Goal: Task Accomplishment & Management: Complete application form

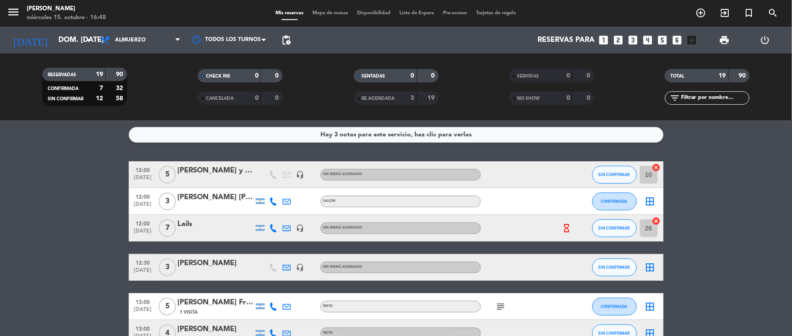
scroll to position [401, 0]
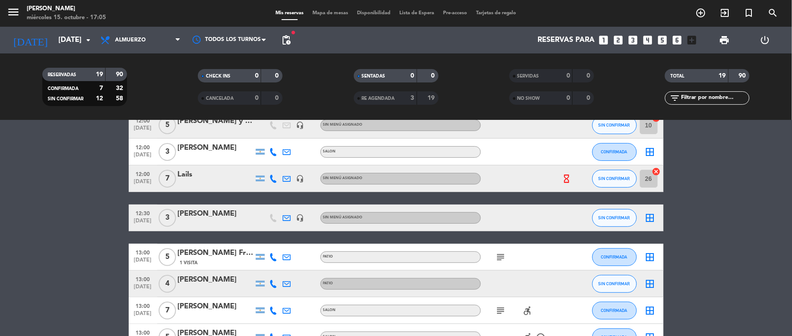
scroll to position [99, 0]
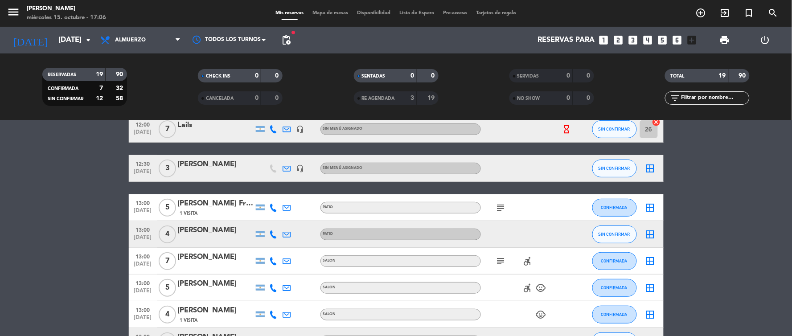
click at [206, 257] on div "[PERSON_NAME]" at bounding box center [216, 257] width 76 height 12
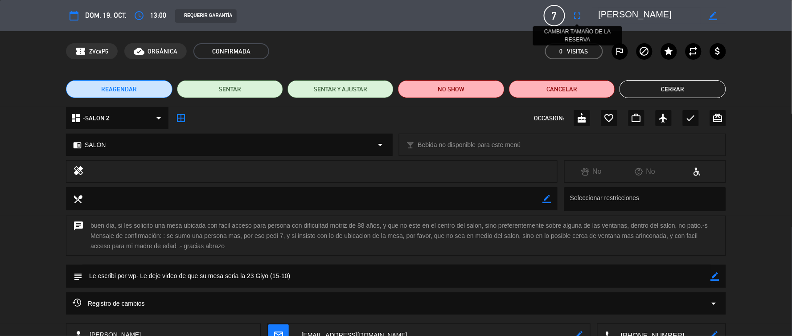
click at [577, 14] on icon "fullscreen" at bounding box center [577, 15] width 11 height 11
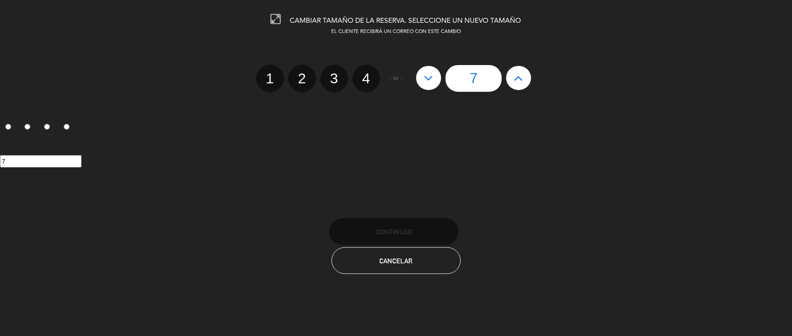
click at [517, 75] on icon at bounding box center [518, 78] width 9 height 14
type input "8"
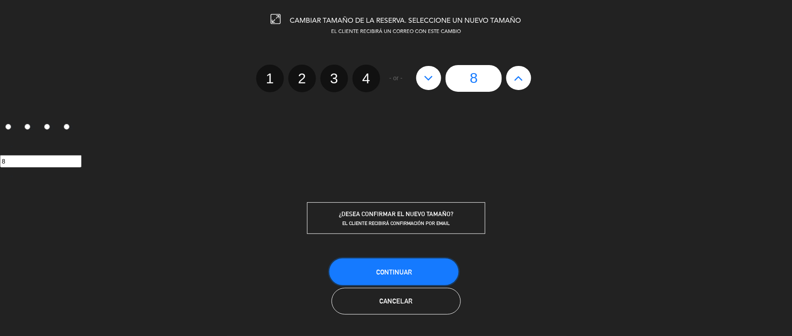
click at [380, 273] on span "Continuar" at bounding box center [394, 272] width 36 height 8
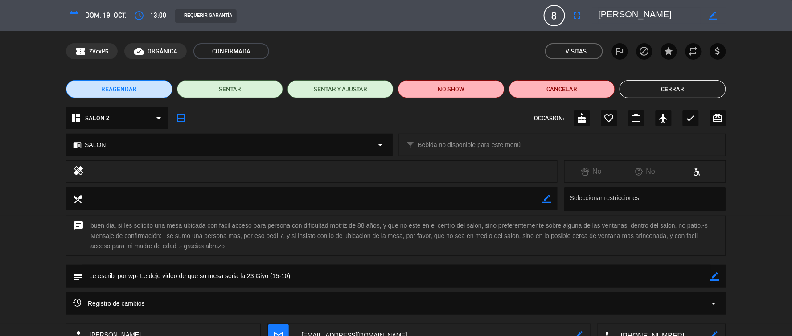
scroll to position [64, 0]
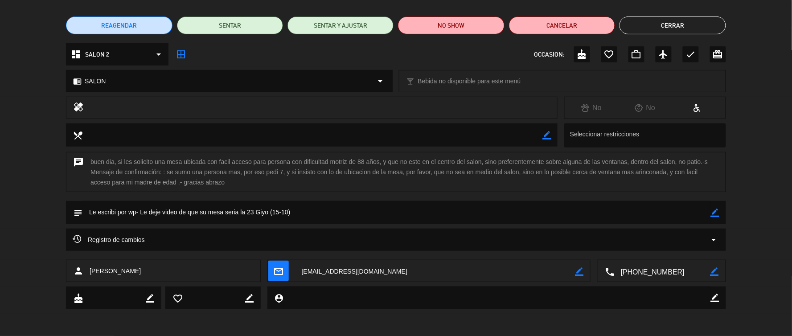
click at [278, 270] on icon "mail_outline" at bounding box center [279, 271] width 10 height 10
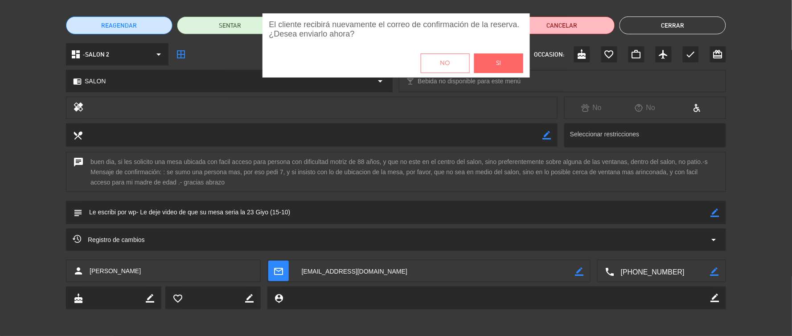
click at [490, 61] on button "Si" at bounding box center [498, 63] width 49 height 20
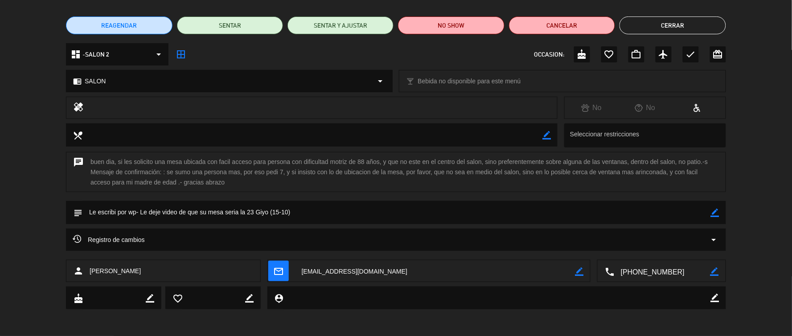
click at [710, 210] on textarea at bounding box center [396, 212] width 628 height 23
click at [312, 208] on textarea at bounding box center [396, 212] width 628 height 23
click at [711, 212] on icon "border_color" at bounding box center [715, 213] width 8 height 8
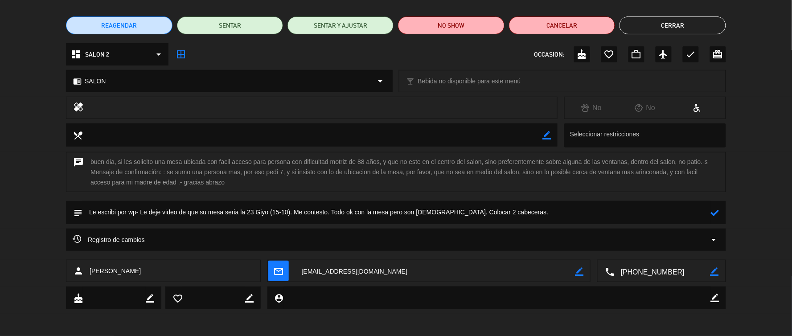
click at [715, 213] on icon at bounding box center [715, 213] width 8 height 8
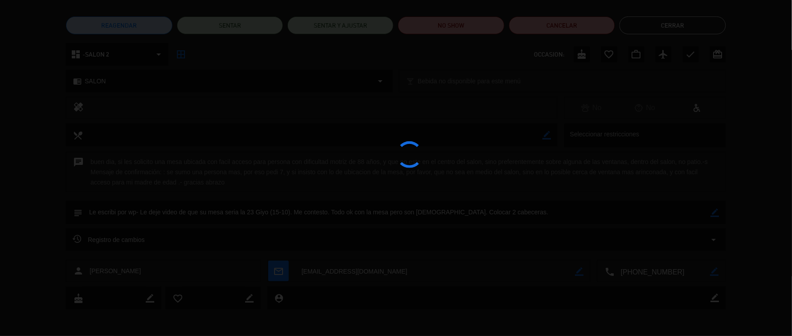
type textarea "Le escribi por wp- Le deje video de que su mesa seria la 23 Giyo (15-10). Me co…"
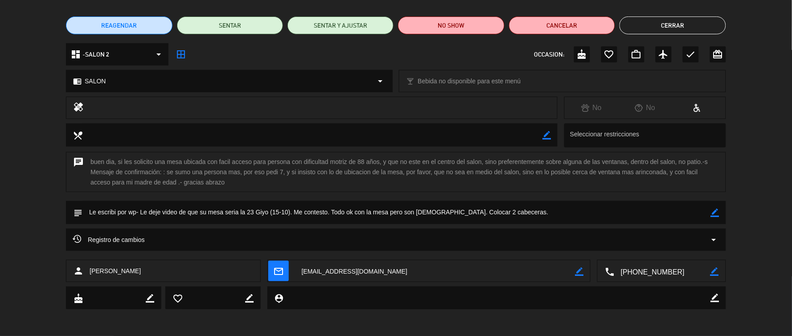
click at [678, 25] on button "Cerrar" at bounding box center [673, 25] width 106 height 18
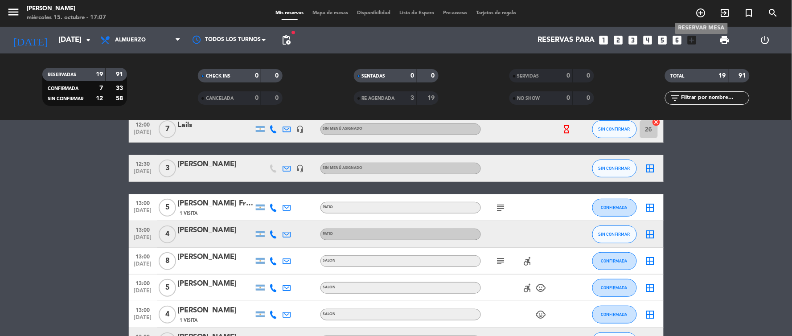
click at [703, 10] on icon "add_circle_outline" at bounding box center [701, 13] width 11 height 11
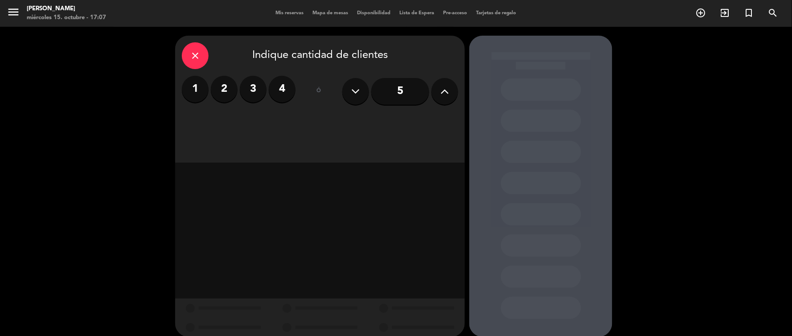
click at [283, 85] on label "4" at bounding box center [282, 89] width 27 height 27
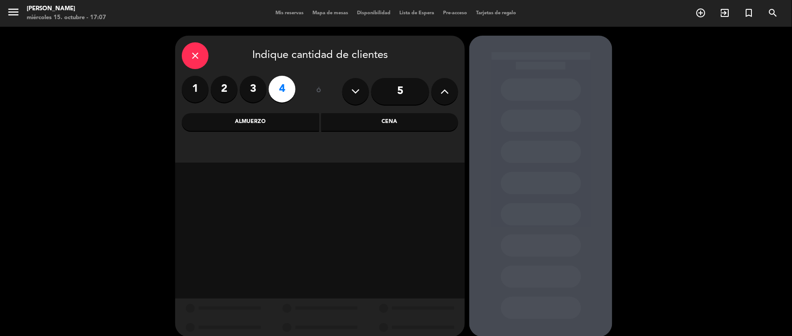
click at [300, 121] on div "Almuerzo" at bounding box center [250, 122] width 137 height 18
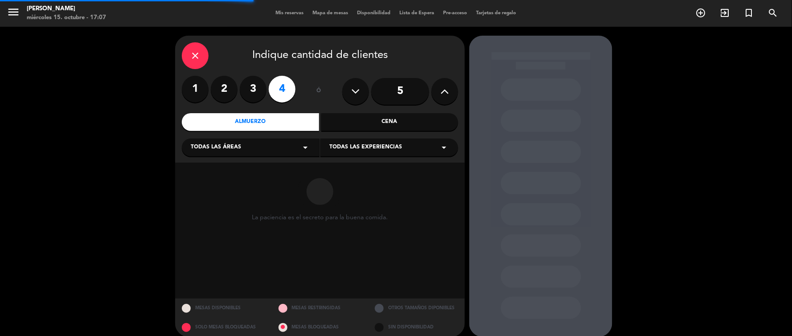
click at [290, 146] on div "Todas las áreas arrow_drop_down" at bounding box center [251, 148] width 138 height 18
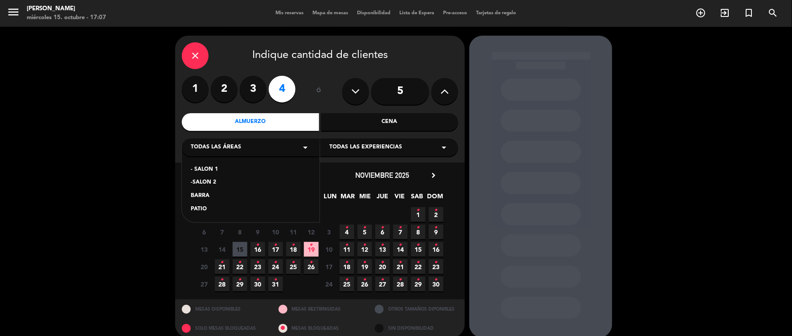
click at [213, 170] on div "- SALON 1" at bounding box center [251, 169] width 120 height 9
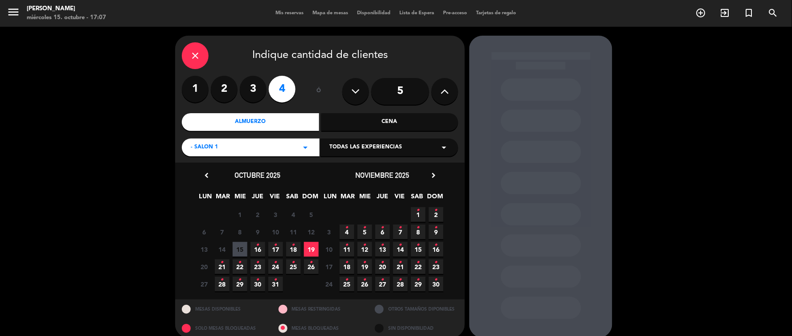
click at [309, 247] on span "19" at bounding box center [311, 249] width 15 height 15
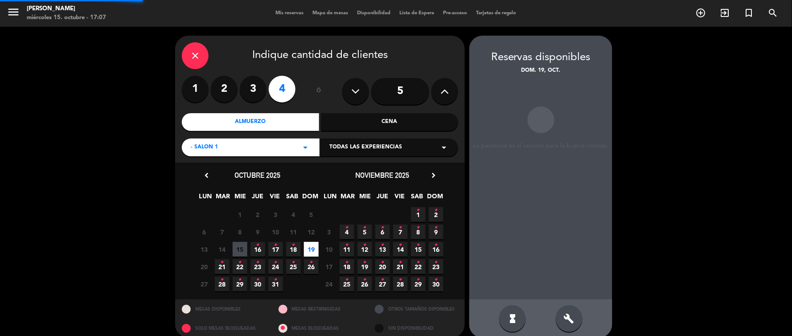
scroll to position [10, 0]
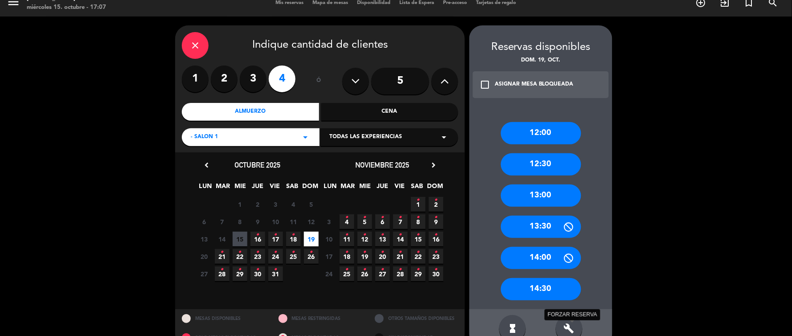
click at [567, 325] on icon "build" at bounding box center [569, 328] width 11 height 11
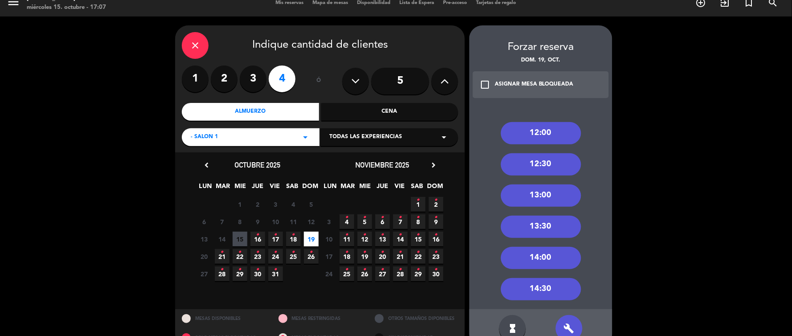
click at [542, 226] on div "13:30" at bounding box center [541, 227] width 80 height 22
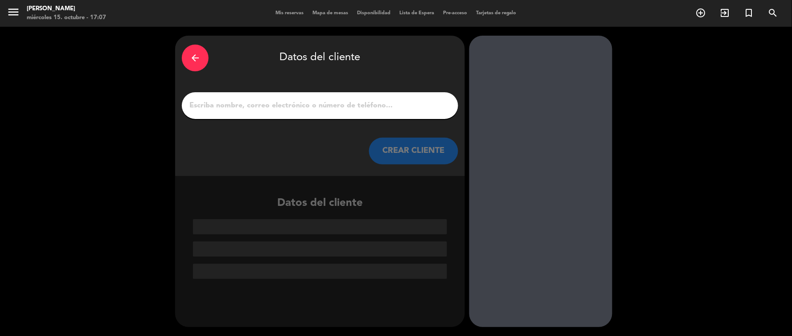
scroll to position [0, 0]
click at [320, 107] on input "1" at bounding box center [320, 105] width 263 height 12
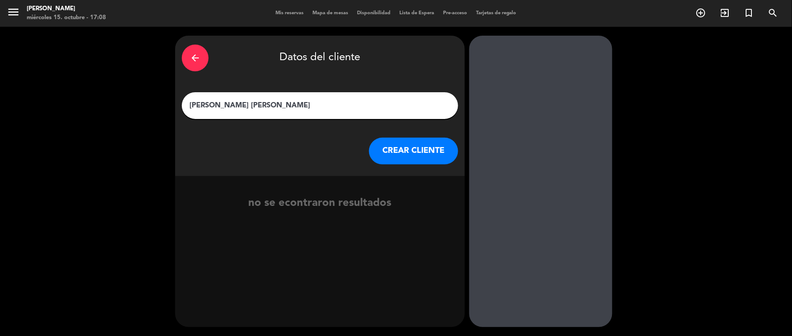
type input "[PERSON_NAME] [PERSON_NAME]"
click at [413, 150] on button "CREAR CLIENTE" at bounding box center [413, 151] width 89 height 27
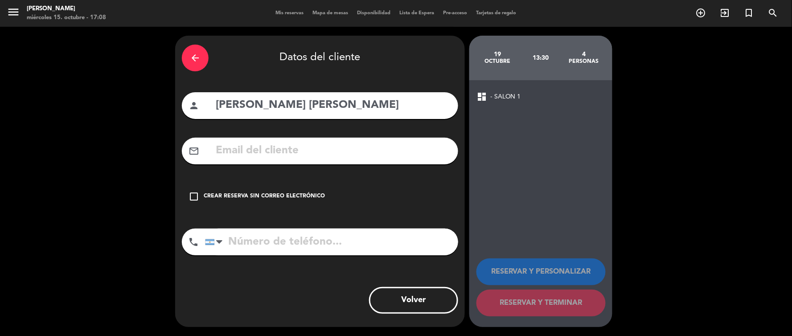
click at [193, 193] on icon "check_box_outline_blank" at bounding box center [194, 196] width 11 height 11
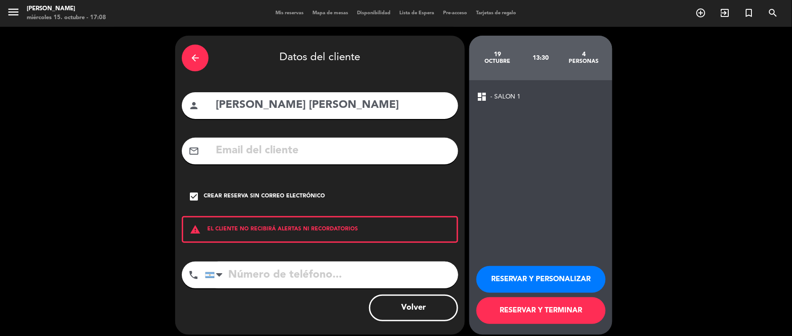
click at [530, 308] on button "RESERVAR Y TERMINAR" at bounding box center [540, 310] width 129 height 27
